Goal: Find specific page/section: Find specific page/section

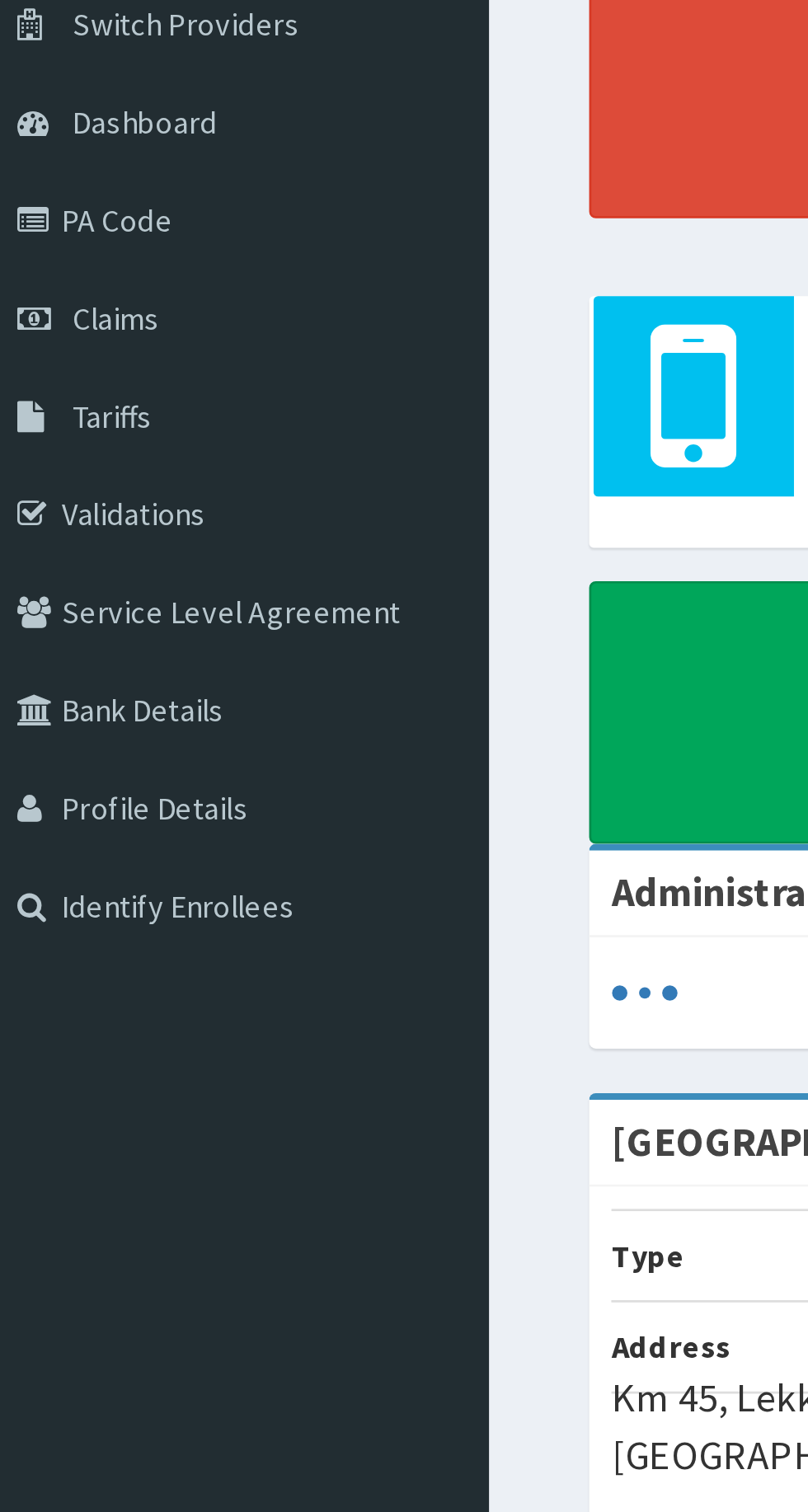
click at [97, 323] on link "Validations" at bounding box center [95, 324] width 189 height 36
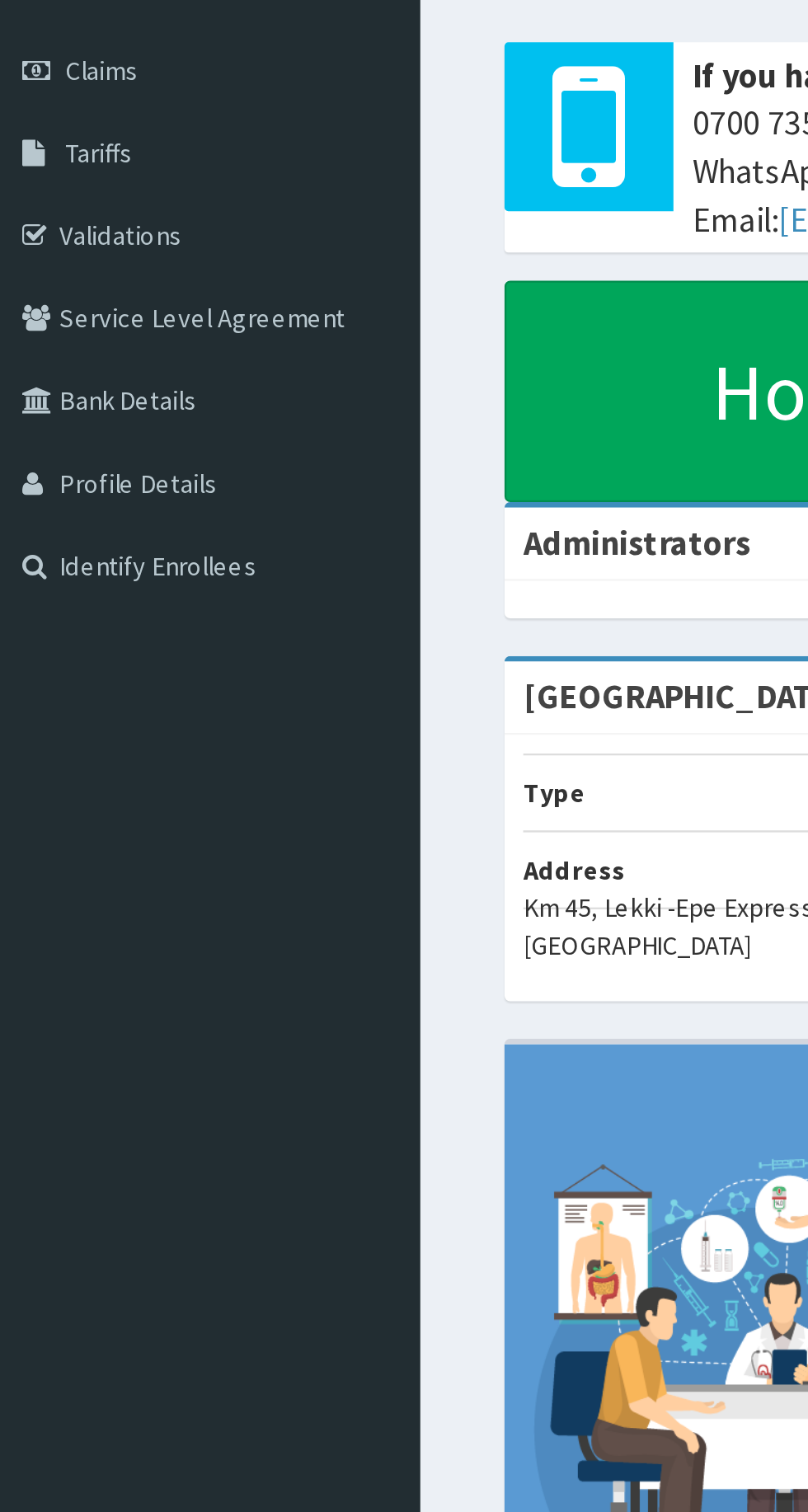
click at [83, 323] on link "Validations" at bounding box center [95, 323] width 189 height 36
